Goal: Information Seeking & Learning: Learn about a topic

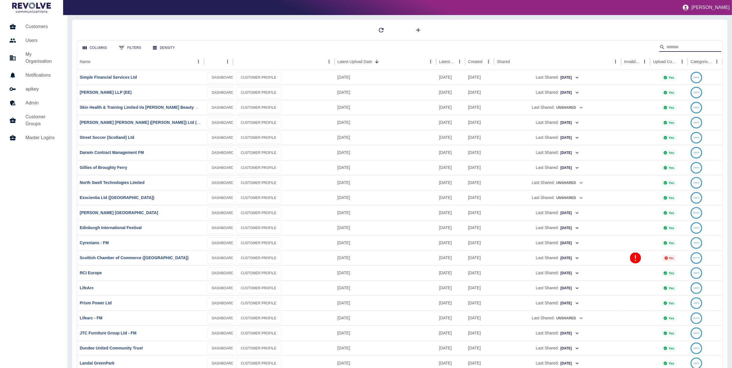
click at [691, 43] on input "Search" at bounding box center [690, 47] width 46 height 9
click at [642, 63] on icon "Sort" at bounding box center [644, 61] width 5 height 5
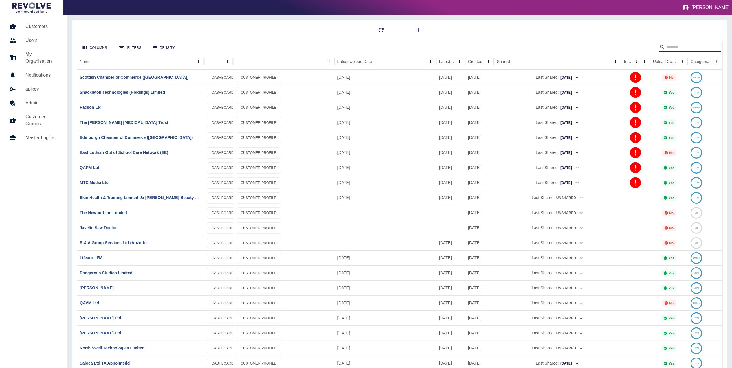
click at [692, 46] on input "Search" at bounding box center [690, 47] width 46 height 9
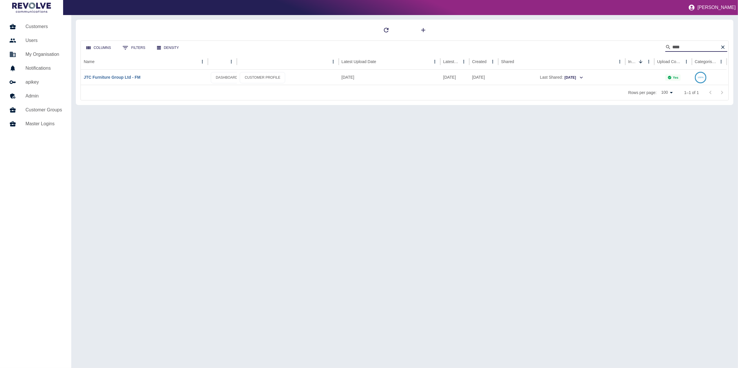
type input "***"
click at [105, 78] on link "JTC Furniture Group Ltd - FM" at bounding box center [112, 77] width 57 height 5
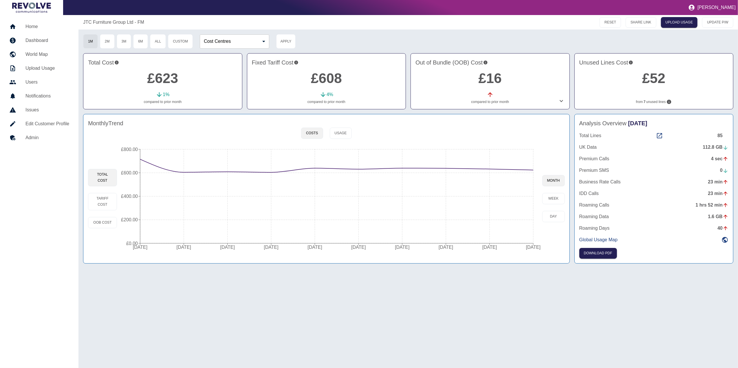
click at [329, 139] on div "Costs Usage" at bounding box center [326, 133] width 50 height 11
click at [341, 134] on button "Usage" at bounding box center [341, 133] width 22 height 11
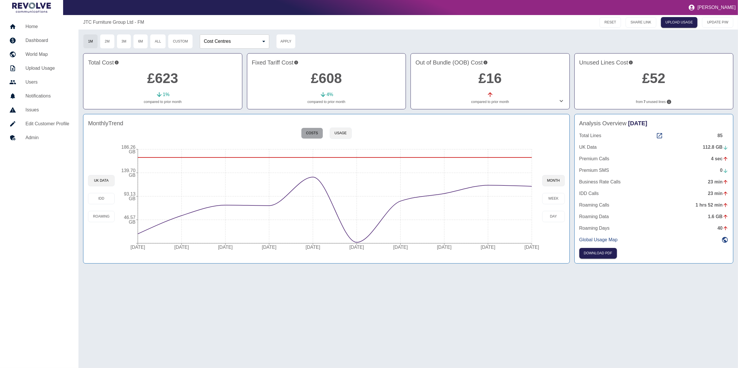
click at [311, 136] on button "Costs" at bounding box center [312, 133] width 22 height 11
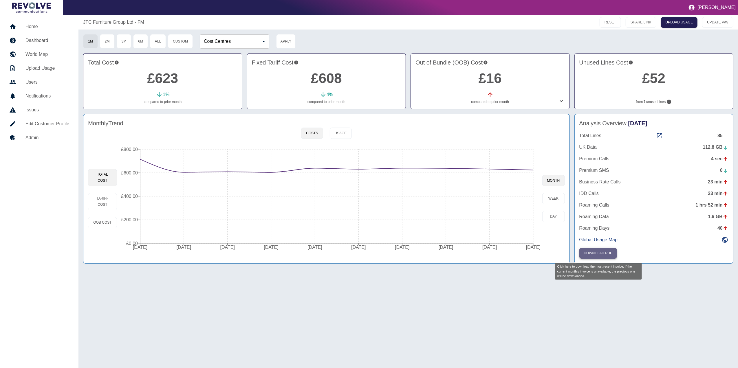
click at [603, 254] on button "Download PDF" at bounding box center [598, 253] width 38 height 11
click at [46, 27] on h5 "Home" at bounding box center [47, 26] width 44 height 7
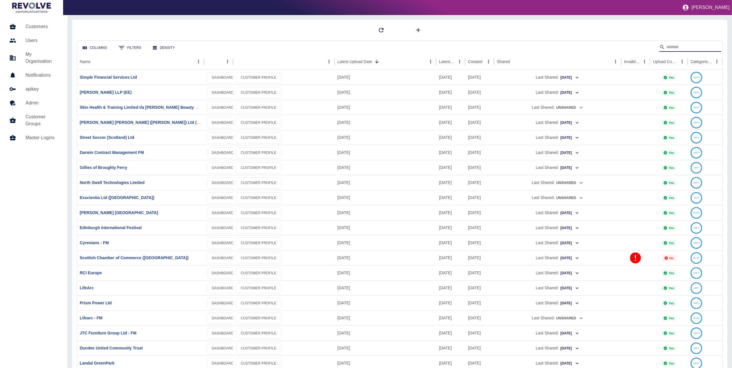
click at [688, 49] on input "Search" at bounding box center [690, 47] width 46 height 9
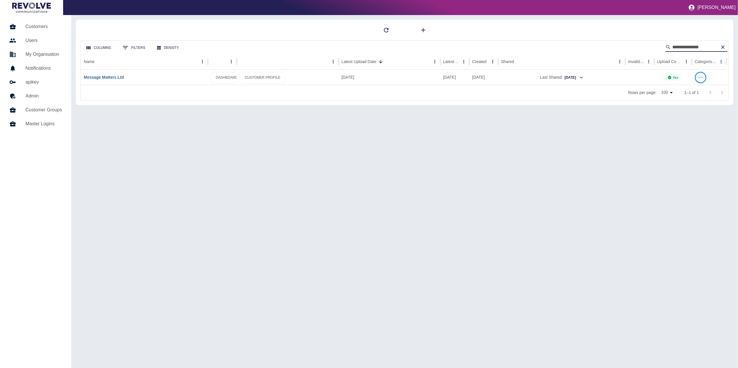
type input "**********"
click at [107, 78] on link "Message Matters Ltd" at bounding box center [104, 77] width 40 height 5
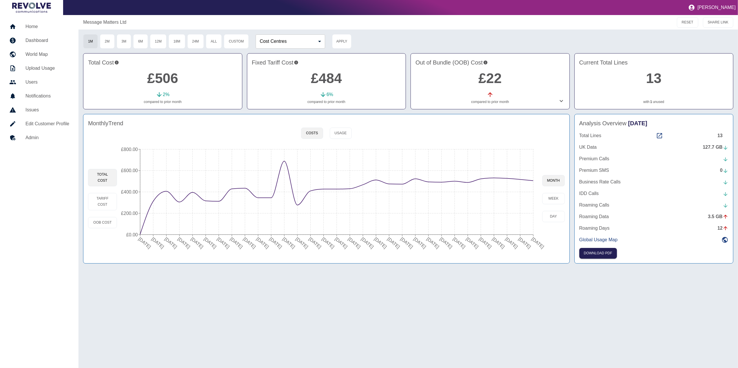
click at [664, 135] on div "Total Lines 13" at bounding box center [653, 135] width 149 height 7
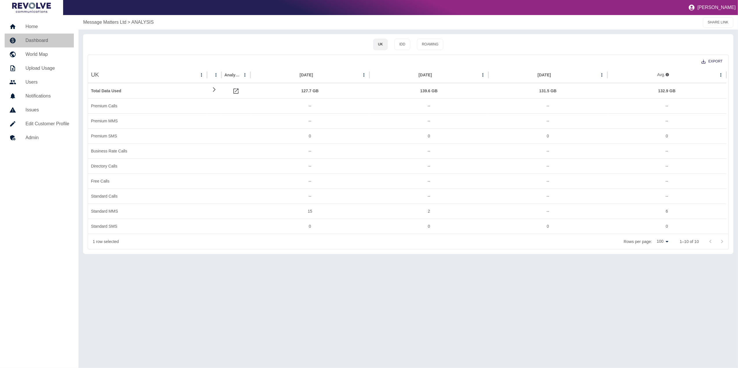
click at [54, 43] on h5 "Dashboard" at bounding box center [47, 40] width 44 height 7
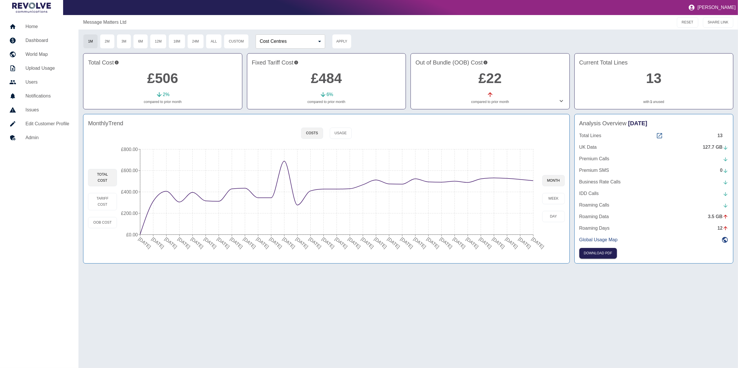
click at [658, 138] on icon at bounding box center [659, 135] width 7 height 7
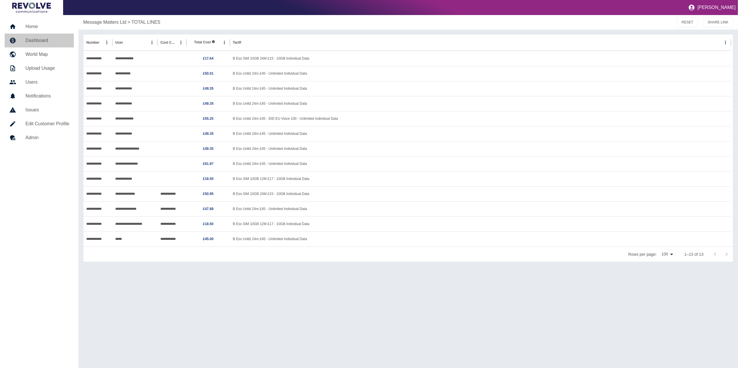
click at [48, 44] on link "Dashboard" at bounding box center [39, 41] width 69 height 14
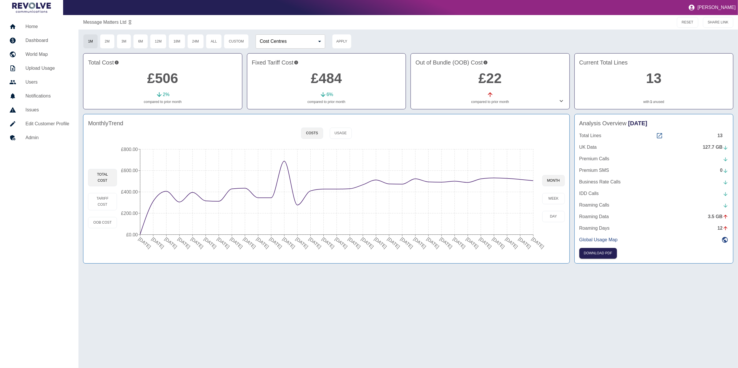
click at [660, 134] on icon at bounding box center [659, 135] width 5 height 5
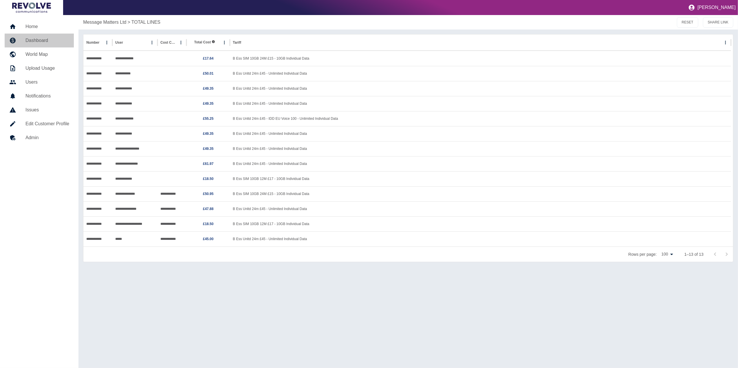
click at [53, 35] on link "Dashboard" at bounding box center [39, 41] width 69 height 14
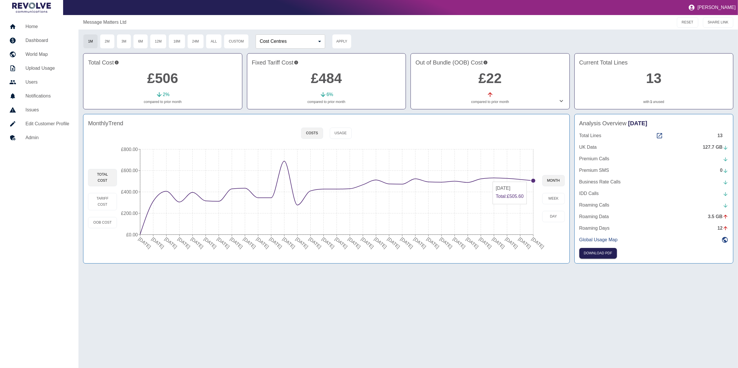
click at [531, 180] on icon "[DATE] [DATE] [DATE] [DATE] [DATE] [DATE] [DATE] [DATE] [DATE] [DATE] [DATE] [D…" at bounding box center [329, 199] width 425 height 110
click at [535, 182] on icon "[DATE] [DATE] [DATE] [DATE] [DATE] [DATE] [DATE] [DATE] [DATE] [DATE] [DATE] [D…" at bounding box center [329, 199] width 425 height 110
click at [531, 181] on icon "[DATE] [DATE] [DATE] [DATE] [DATE] [DATE] [DATE] [DATE] [DATE] [DATE] [DATE] [D…" at bounding box center [329, 199] width 425 height 110
click at [533, 180] on circle at bounding box center [533, 181] width 5 height 5
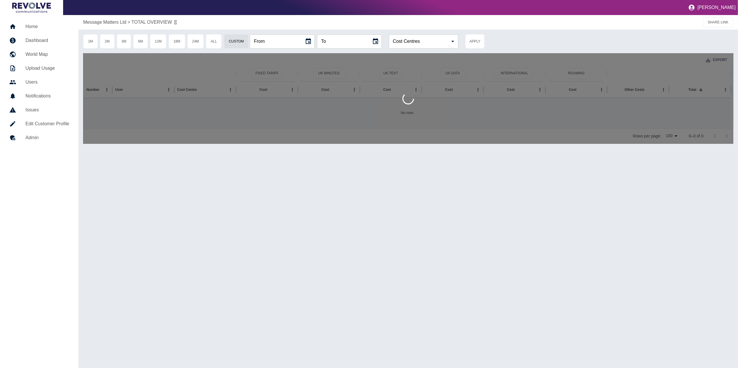
type input "**********"
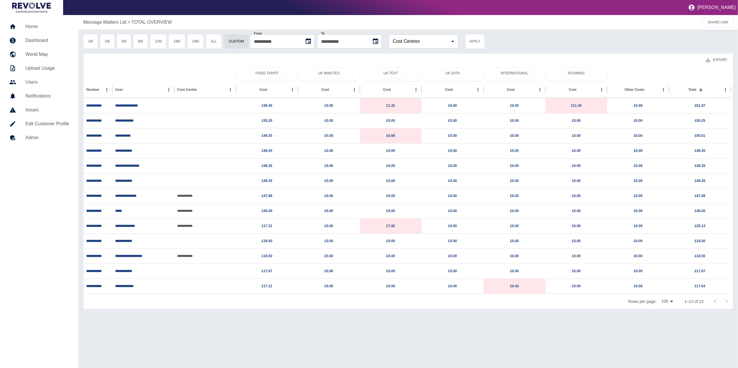
click at [721, 62] on button "Export" at bounding box center [717, 60] width 30 height 11
click at [717, 75] on li "Download as CSV" at bounding box center [705, 73] width 52 height 10
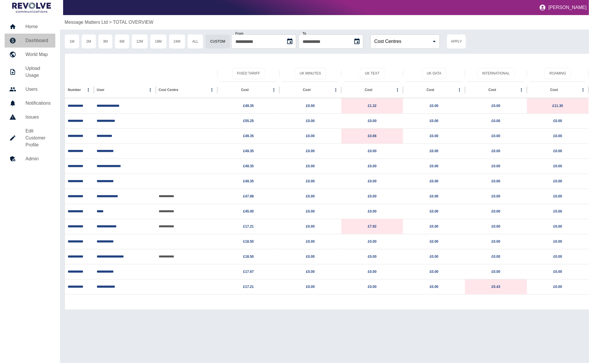
click at [46, 39] on h5 "Dashboard" at bounding box center [37, 40] width 25 height 7
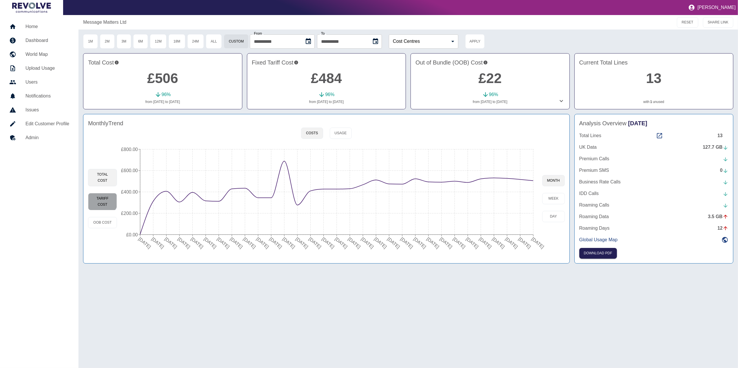
click at [103, 198] on button "Tariff Cost" at bounding box center [102, 201] width 29 height 17
click at [339, 138] on button "Usage" at bounding box center [341, 133] width 22 height 11
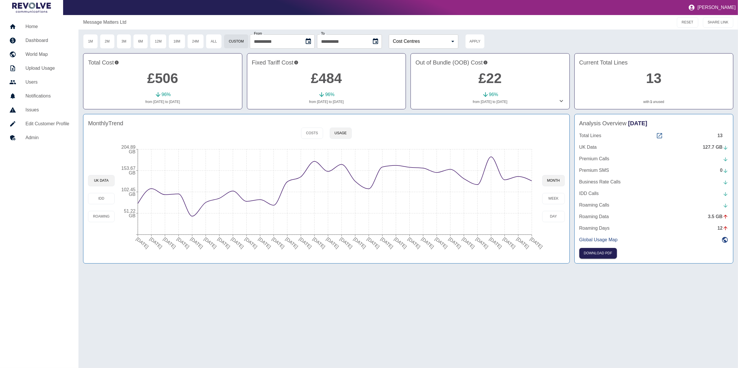
click at [657, 135] on icon at bounding box center [659, 135] width 7 height 7
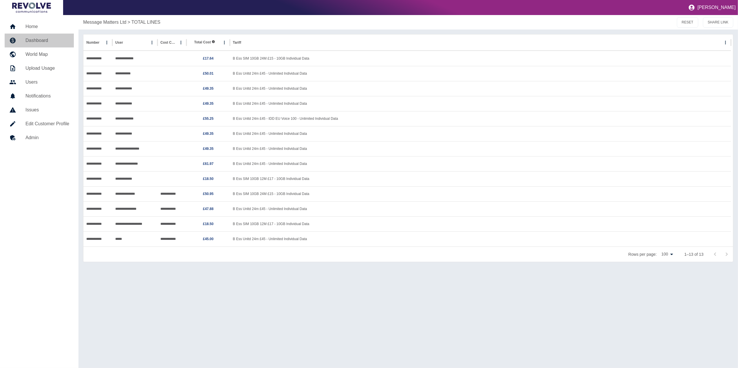
click at [42, 36] on link "Dashboard" at bounding box center [39, 41] width 69 height 14
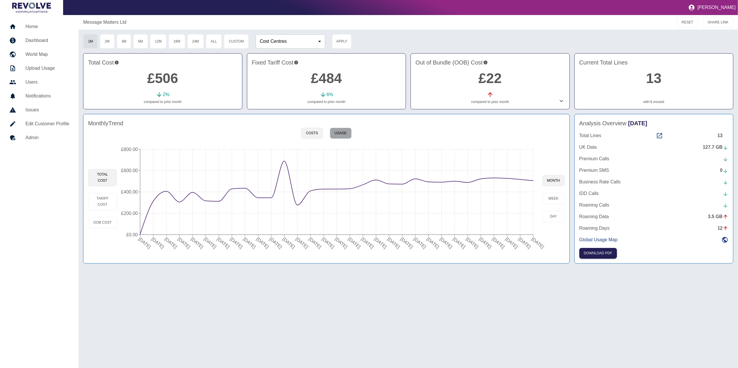
click at [349, 128] on button "Usage" at bounding box center [341, 133] width 22 height 11
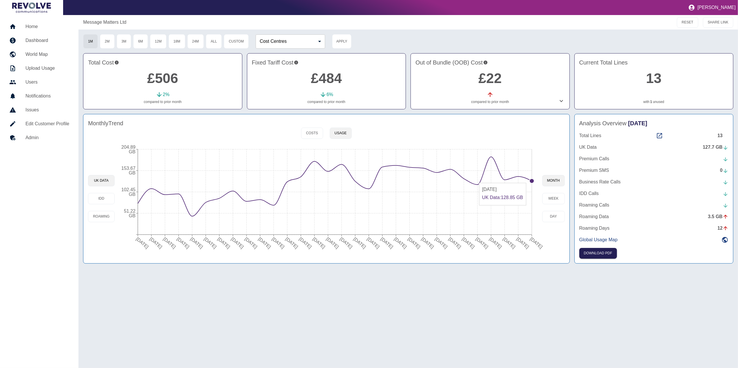
click at [531, 181] on circle at bounding box center [532, 181] width 5 height 5
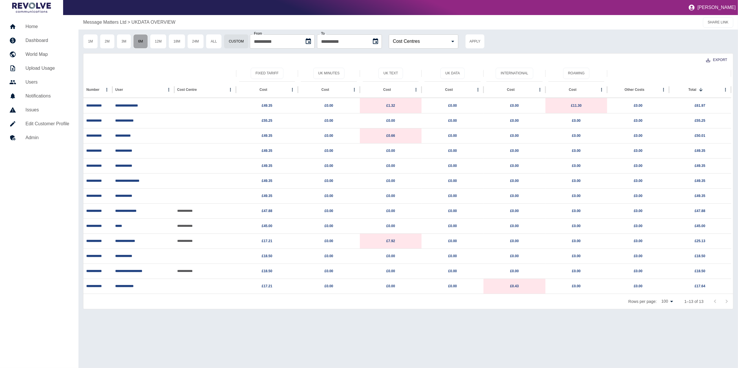
click at [143, 37] on button "6M" at bounding box center [140, 41] width 15 height 14
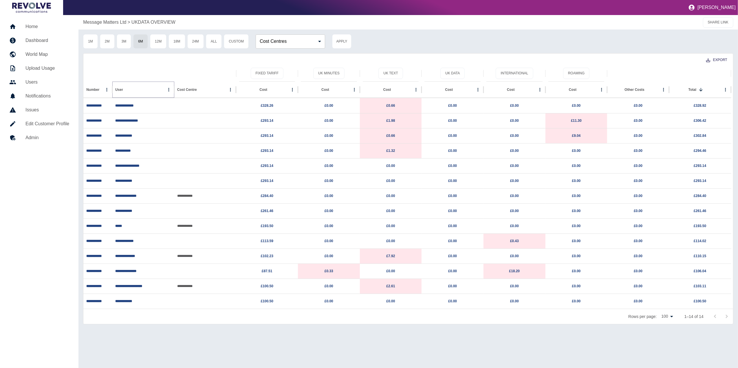
click at [129, 90] on icon "Sort" at bounding box center [127, 89] width 3 height 3
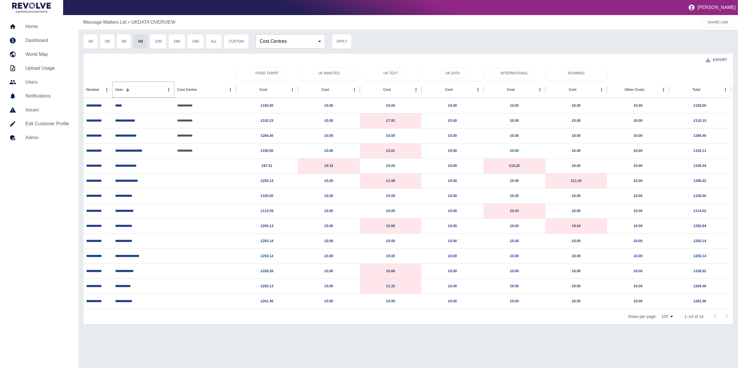
click at [129, 90] on icon "Sort" at bounding box center [127, 89] width 3 height 3
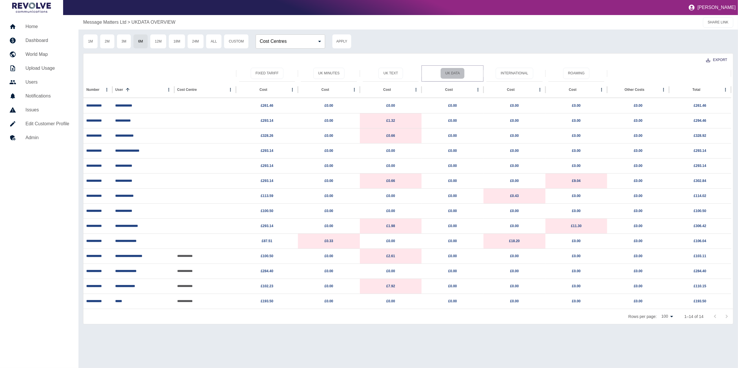
click at [456, 70] on button "UK Data" at bounding box center [452, 73] width 24 height 11
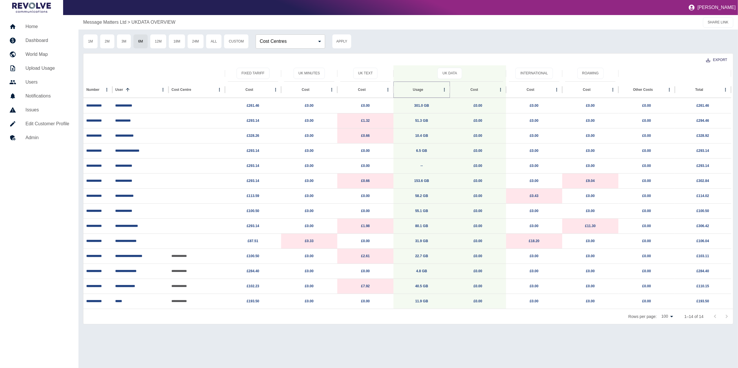
click at [426, 89] on icon "Sort" at bounding box center [427, 89] width 5 height 5
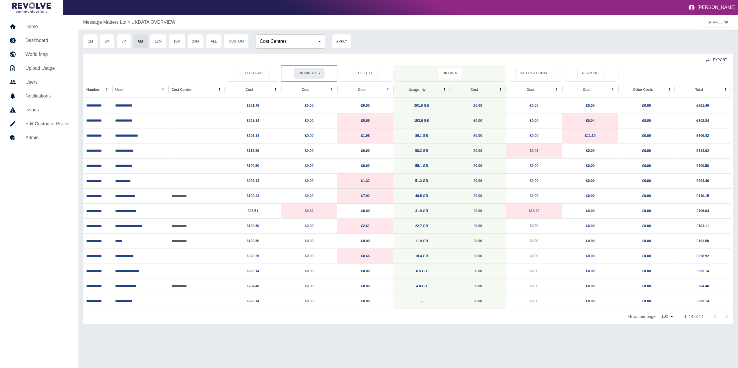
click at [307, 70] on button "UK Minutes" at bounding box center [309, 73] width 31 height 11
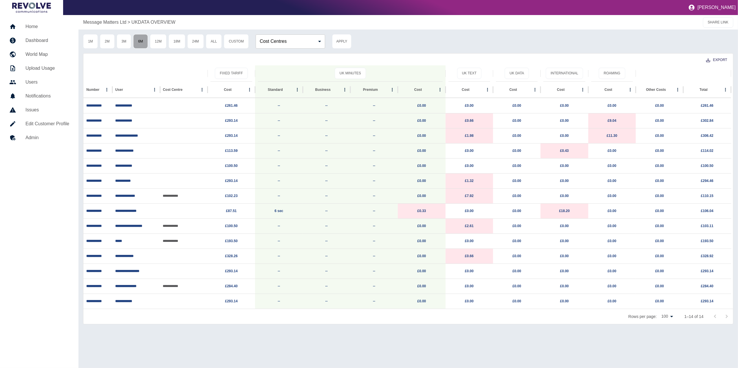
click at [140, 44] on button "6M" at bounding box center [140, 41] width 15 height 14
click at [469, 71] on button "UK Text" at bounding box center [469, 73] width 24 height 11
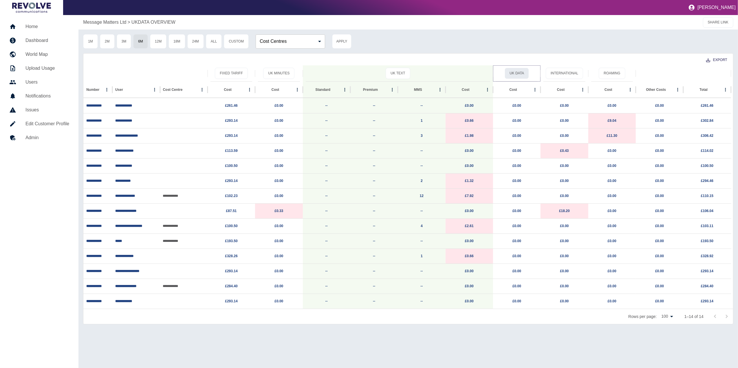
click at [525, 70] on button "UK Data" at bounding box center [517, 73] width 24 height 11
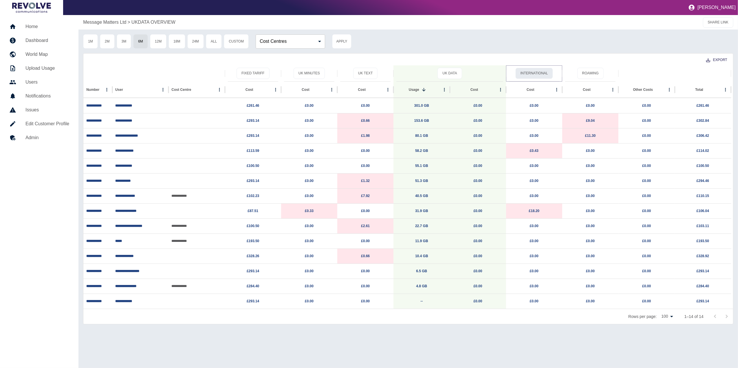
click at [537, 77] on button "International" at bounding box center [533, 73] width 37 height 11
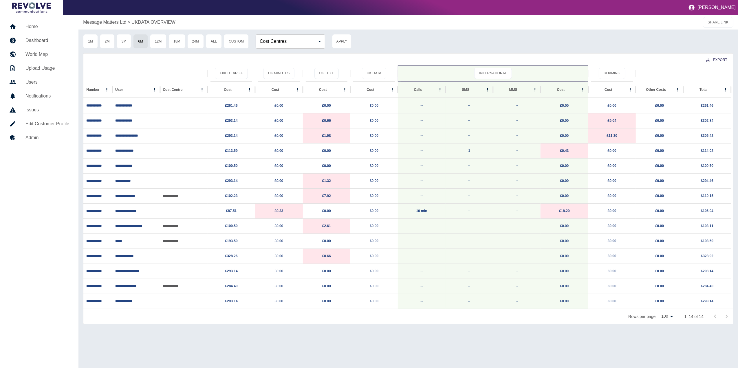
click at [489, 79] on div "International" at bounding box center [493, 73] width 184 height 16
click at [496, 76] on button "International" at bounding box center [492, 73] width 37 height 11
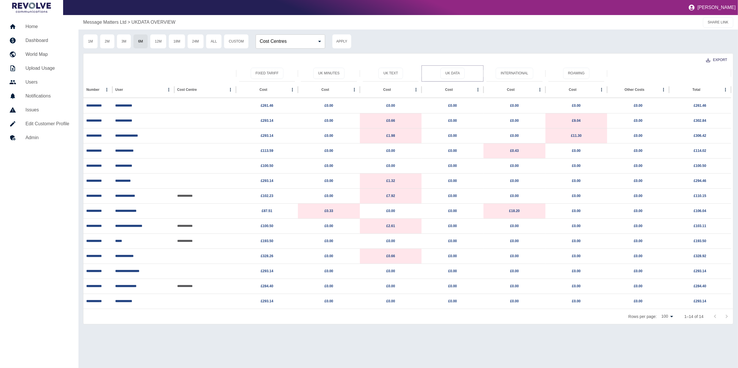
click at [462, 67] on div "UK Data" at bounding box center [453, 73] width 56 height 16
click at [455, 71] on button "UK Data" at bounding box center [452, 73] width 24 height 11
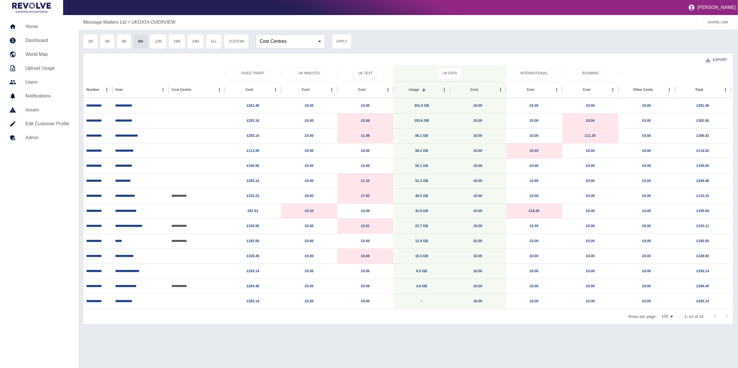
click at [49, 43] on h5 "Dashboard" at bounding box center [47, 40] width 44 height 7
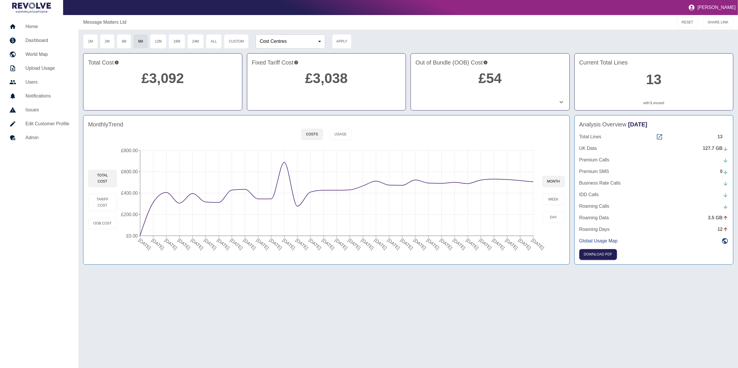
click at [662, 136] on icon at bounding box center [659, 137] width 7 height 7
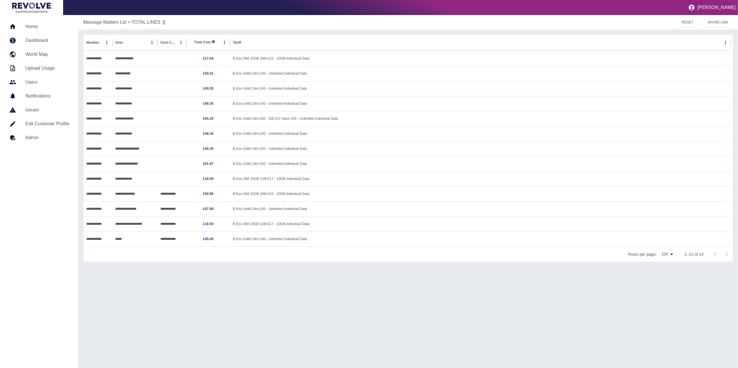
click at [47, 38] on h5 "Dashboard" at bounding box center [47, 40] width 44 height 7
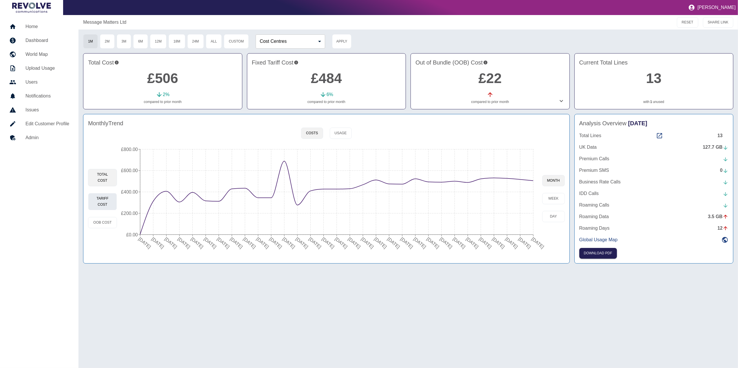
click at [106, 200] on button "Tariff Cost" at bounding box center [102, 201] width 29 height 17
click at [36, 27] on h5 "Home" at bounding box center [47, 26] width 44 height 7
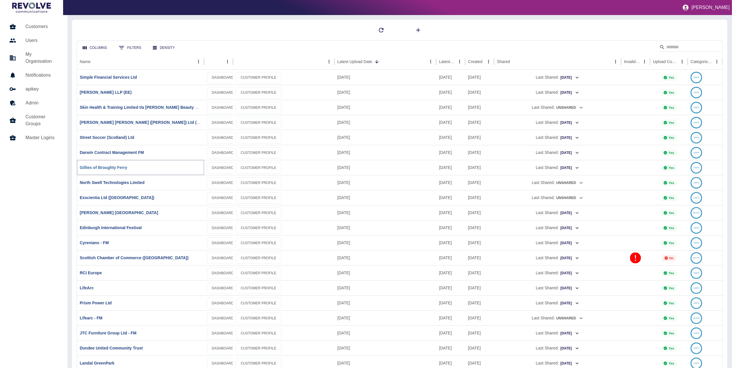
click at [116, 167] on link "Gillies of Broughty Ferry" at bounding box center [103, 167] width 47 height 5
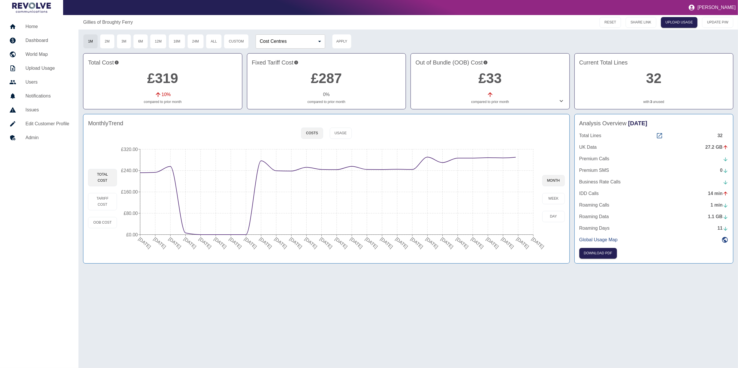
click at [661, 135] on icon at bounding box center [659, 135] width 7 height 7
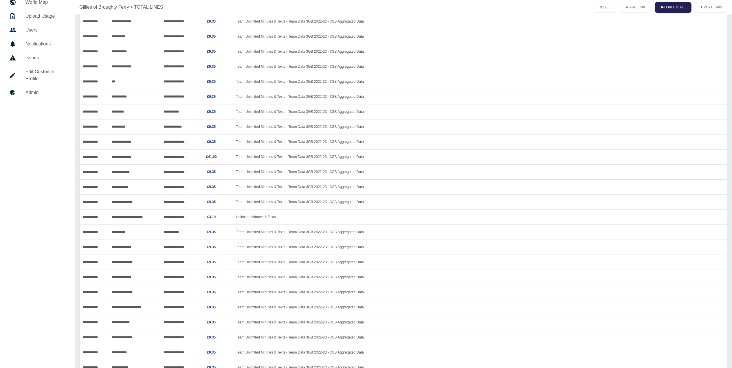
scroll to position [52, 0]
